Goal: Transaction & Acquisition: Purchase product/service

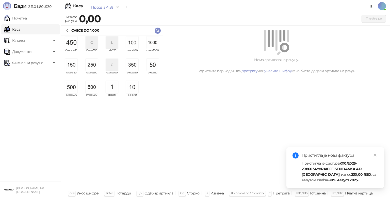
click at [67, 30] on icon at bounding box center [67, 31] width 4 height 4
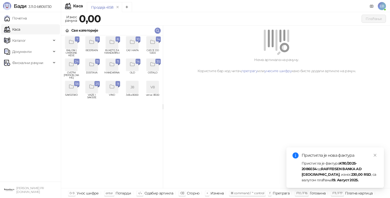
click at [71, 68] on div "grid" at bounding box center [71, 65] width 12 height 12
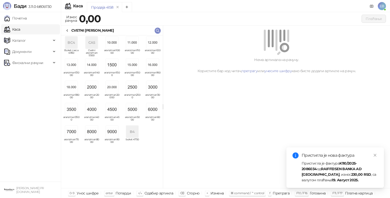
click at [71, 131] on img "grid" at bounding box center [71, 132] width 12 height 12
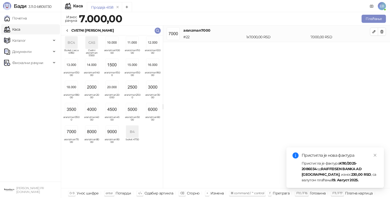
click at [70, 29] on div "CVETNI [PERSON_NAME]" at bounding box center [89, 31] width 48 height 6
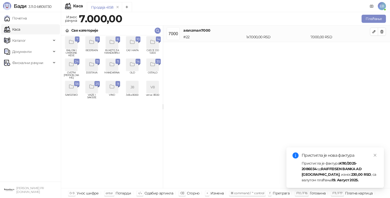
click at [155, 45] on div "grid" at bounding box center [152, 43] width 12 height 12
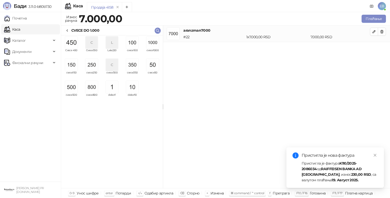
click at [73, 87] on img "grid" at bounding box center [71, 87] width 12 height 12
click at [136, 65] on img "grid" at bounding box center [132, 65] width 12 height 12
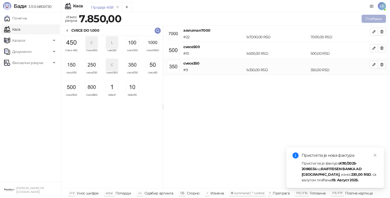
click at [369, 18] on button "Плаћање" at bounding box center [373, 19] width 24 height 8
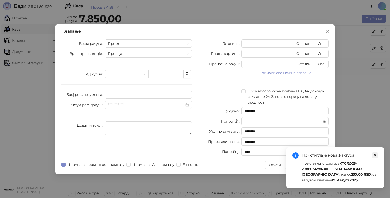
click at [375, 154] on icon "close" at bounding box center [375, 156] width 4 height 4
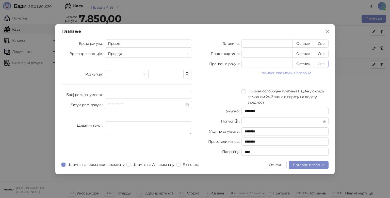
click at [320, 63] on button "Све" at bounding box center [321, 64] width 15 height 8
type input "****"
click at [316, 166] on span "Потврди плаћање" at bounding box center [309, 165] width 32 height 5
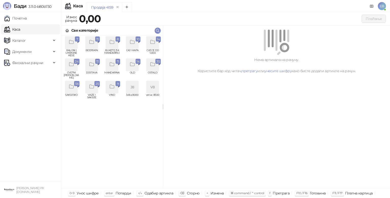
click at [73, 70] on div "grid" at bounding box center [71, 65] width 12 height 12
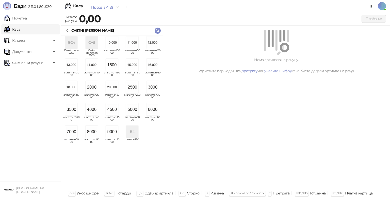
click at [92, 112] on img "grid" at bounding box center [92, 110] width 12 height 12
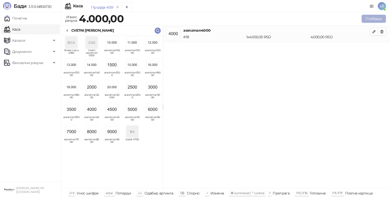
click at [370, 20] on button "Плаћање" at bounding box center [373, 19] width 24 height 8
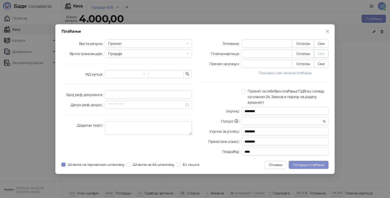
click at [322, 55] on button "Све" at bounding box center [321, 54] width 15 height 8
type input "****"
click at [139, 55] on span "Продаја" at bounding box center [148, 54] width 81 height 8
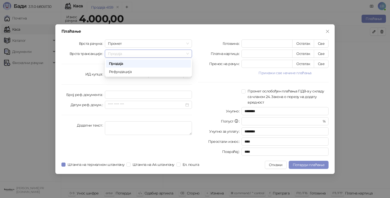
click at [202, 39] on div "Плаћање Врста рачуна Промет Врста трансакције Продаја ИД купца Број реф. докуме…" at bounding box center [194, 99] width 279 height 150
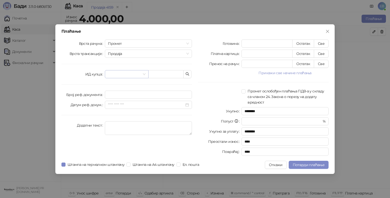
click at [123, 74] on input "search" at bounding box center [124, 75] width 33 height 8
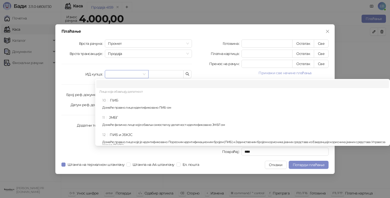
click at [126, 102] on div "10 ПИБ Домаће правно лице идентификовано ПИБ-ом" at bounding box center [244, 105] width 284 height 15
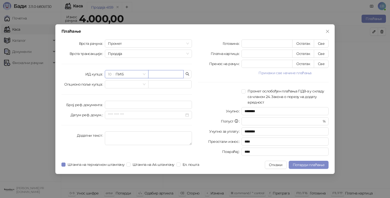
click at [162, 74] on input "text" at bounding box center [165, 74] width 35 height 8
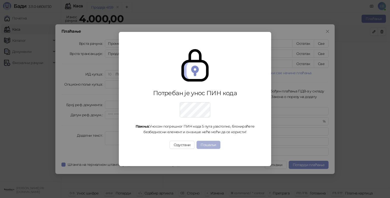
click at [210, 145] on button "Пошаљи" at bounding box center [208, 145] width 24 height 8
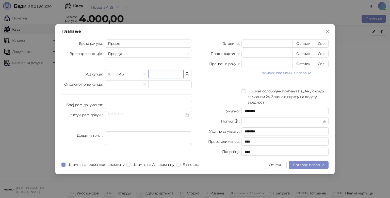
click at [159, 73] on input "text" at bounding box center [165, 74] width 35 height 8
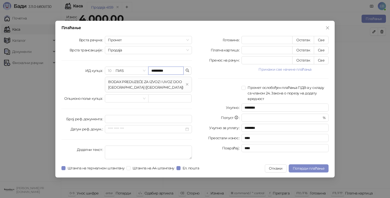
type input "*********"
click at [207, 81] on div "Готовина * Остатак Све Платна картица **** Остатак Све Пренос на рачун * Остата…" at bounding box center [263, 99] width 137 height 126
click at [318, 170] on span "Потврди плаћање" at bounding box center [309, 168] width 32 height 5
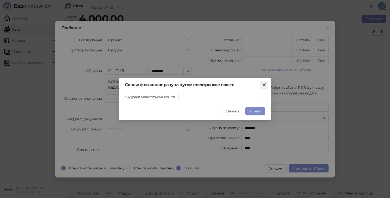
click at [264, 86] on icon "close" at bounding box center [264, 85] width 4 height 4
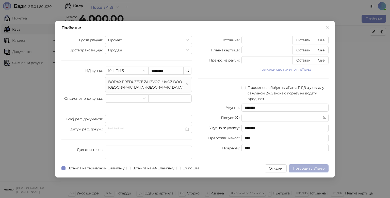
click at [318, 169] on span "Потврди плаћање" at bounding box center [309, 168] width 32 height 5
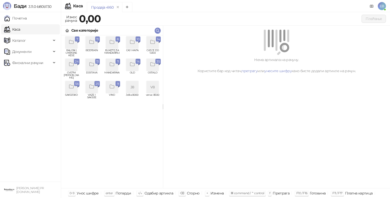
click at [152, 43] on icon "grid" at bounding box center [153, 42] width 6 height 6
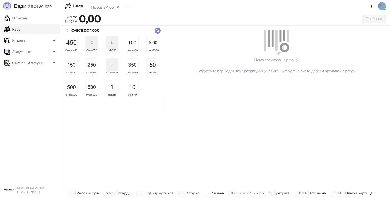
click at [152, 43] on img "grid" at bounding box center [152, 43] width 12 height 12
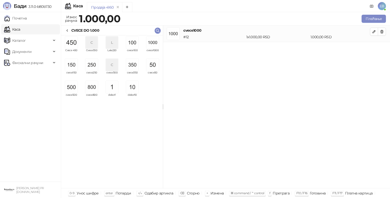
click at [152, 43] on img "grid" at bounding box center [152, 43] width 12 height 12
click at [88, 68] on img "grid" at bounding box center [92, 65] width 12 height 12
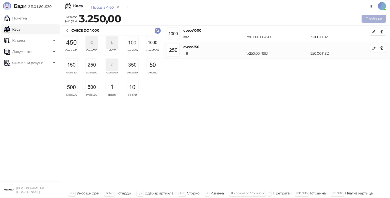
click at [370, 20] on button "Плаћање" at bounding box center [373, 19] width 24 height 8
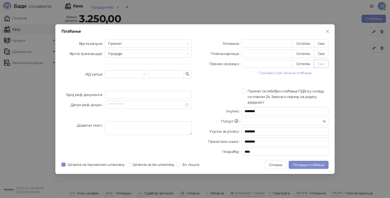
click at [320, 64] on button "Све" at bounding box center [321, 64] width 15 height 8
type input "****"
click at [307, 163] on span "Потврди плаћање" at bounding box center [309, 165] width 32 height 5
